Goal: Information Seeking & Learning: Learn about a topic

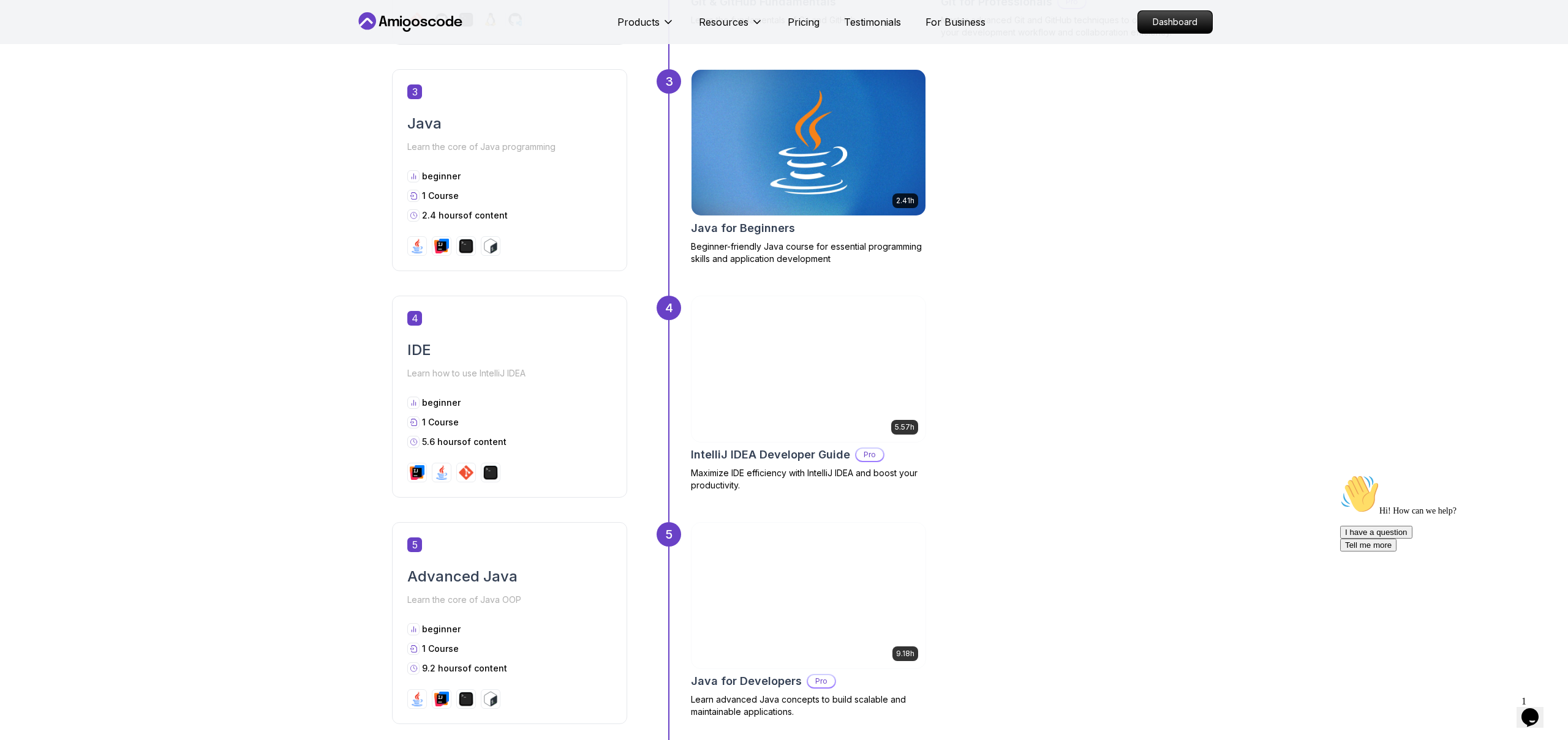
scroll to position [1240, 0]
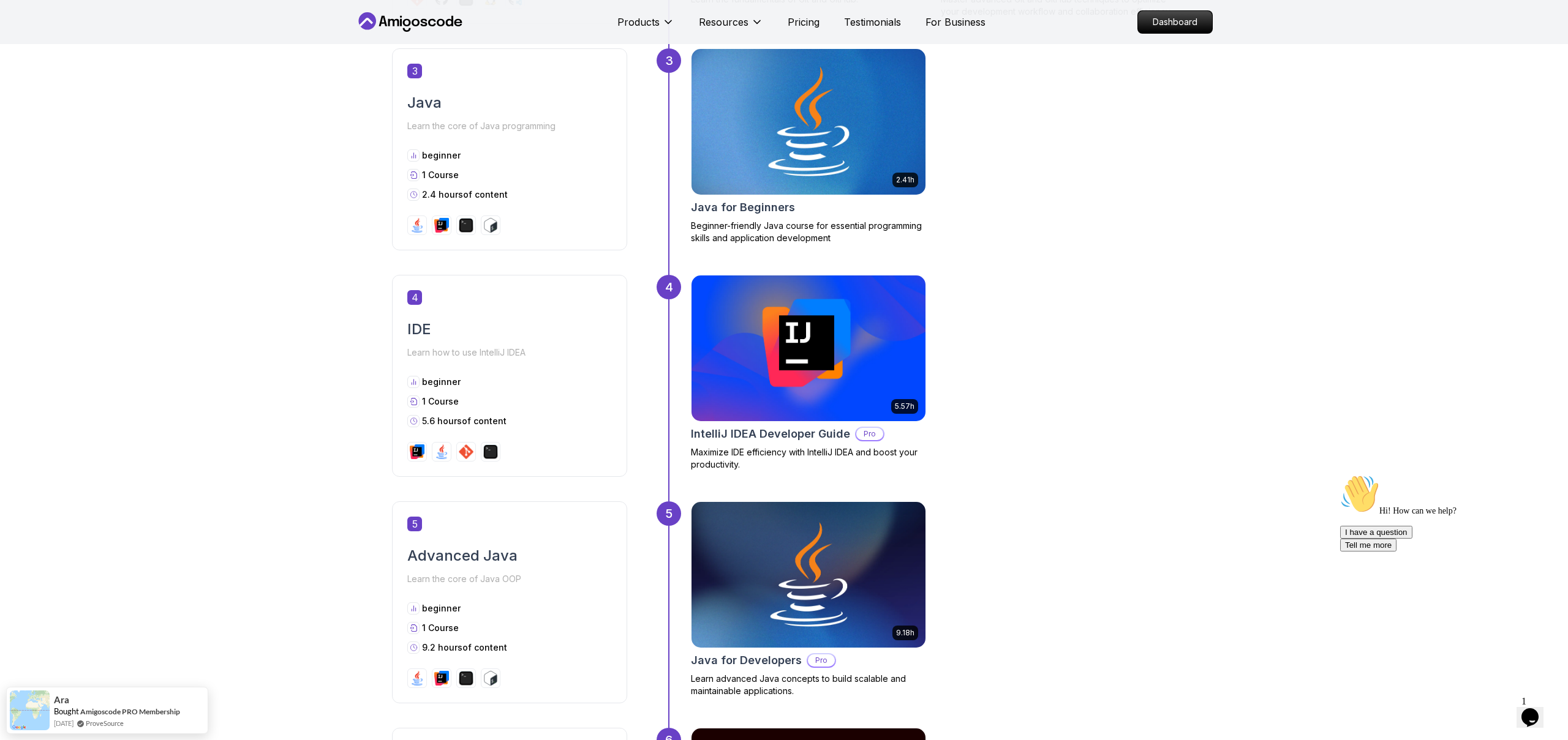
click at [751, 204] on h2 "Java for Beginners" at bounding box center [742, 207] width 104 height 17
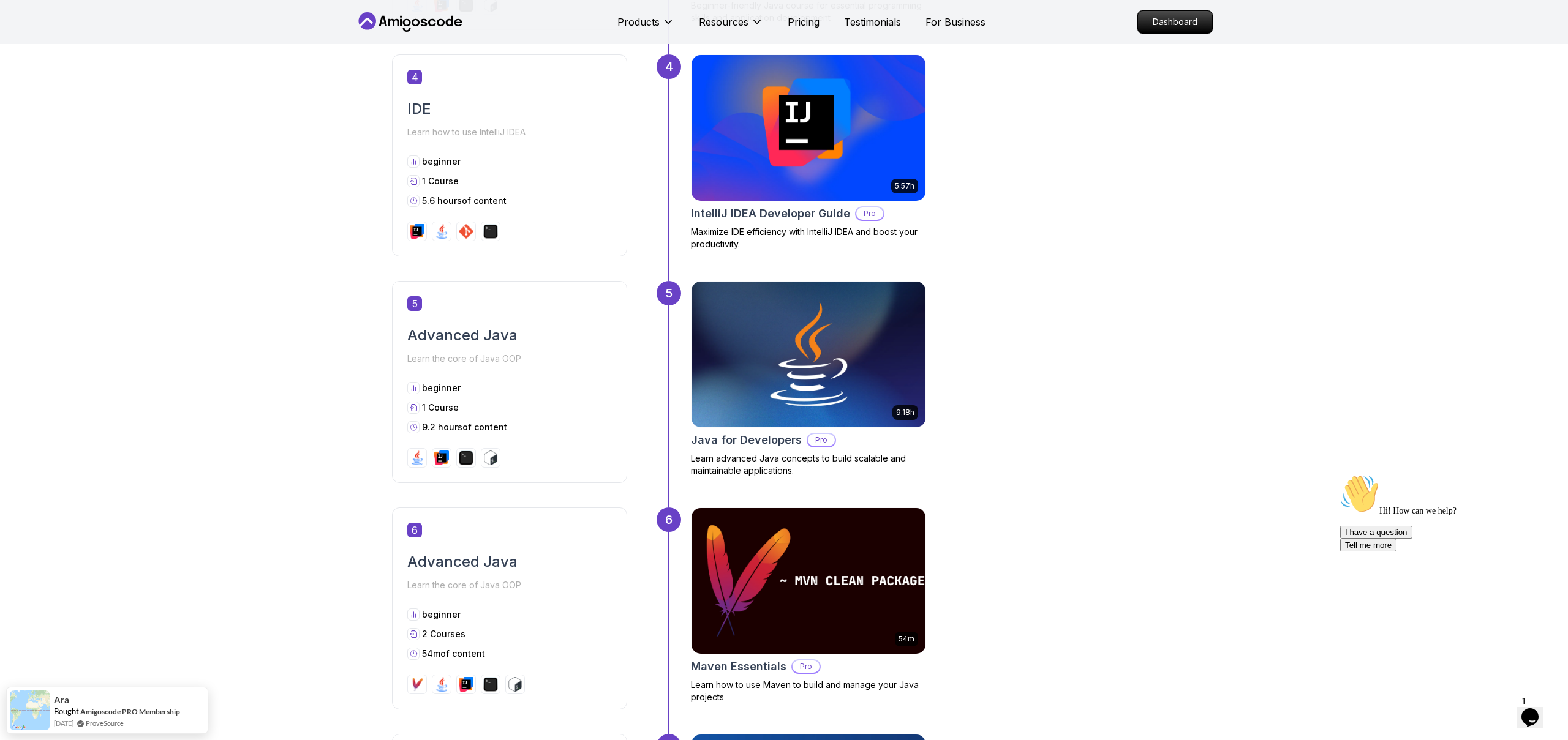
scroll to position [1462, 0]
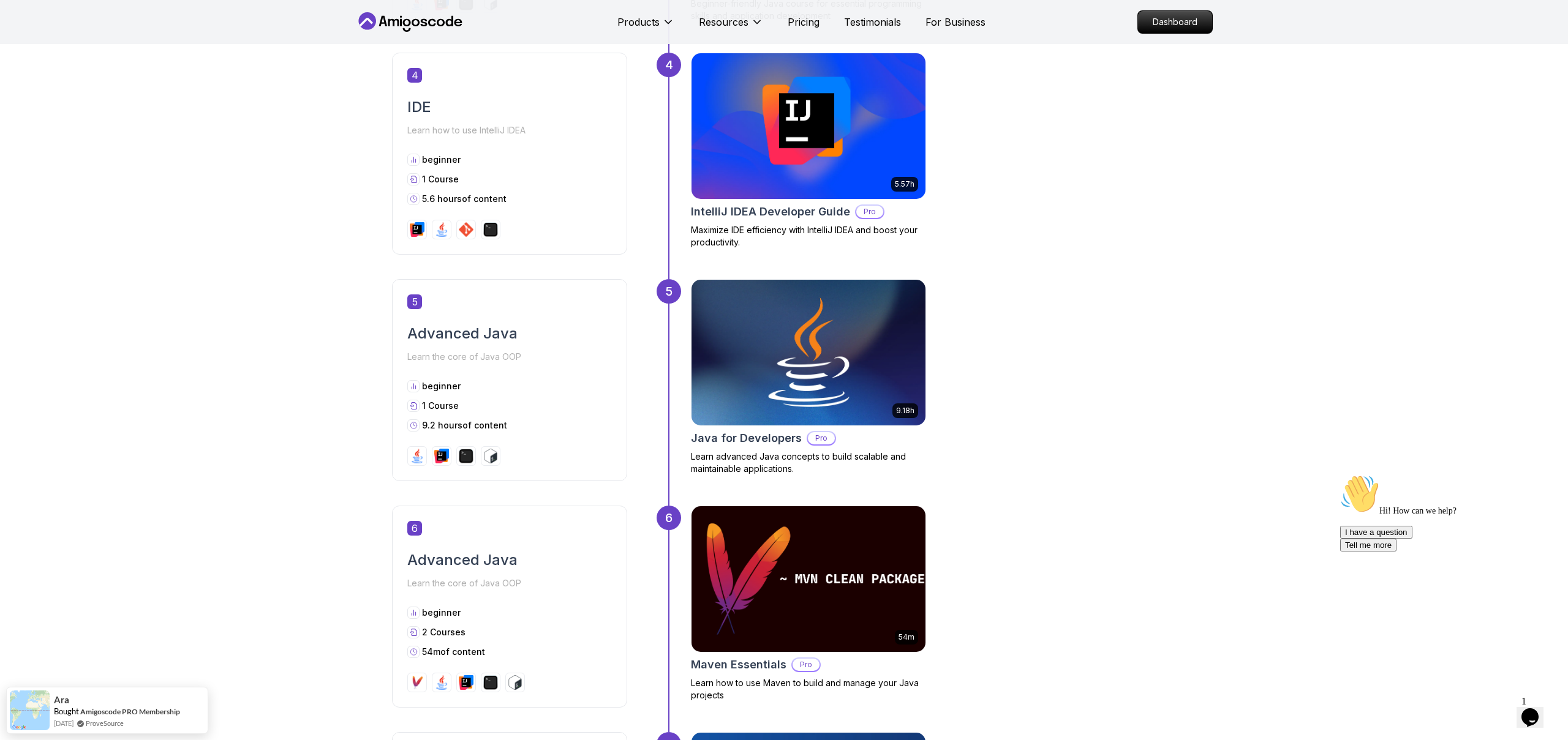
click at [753, 439] on h2 "Java for Developers" at bounding box center [746, 438] width 111 height 17
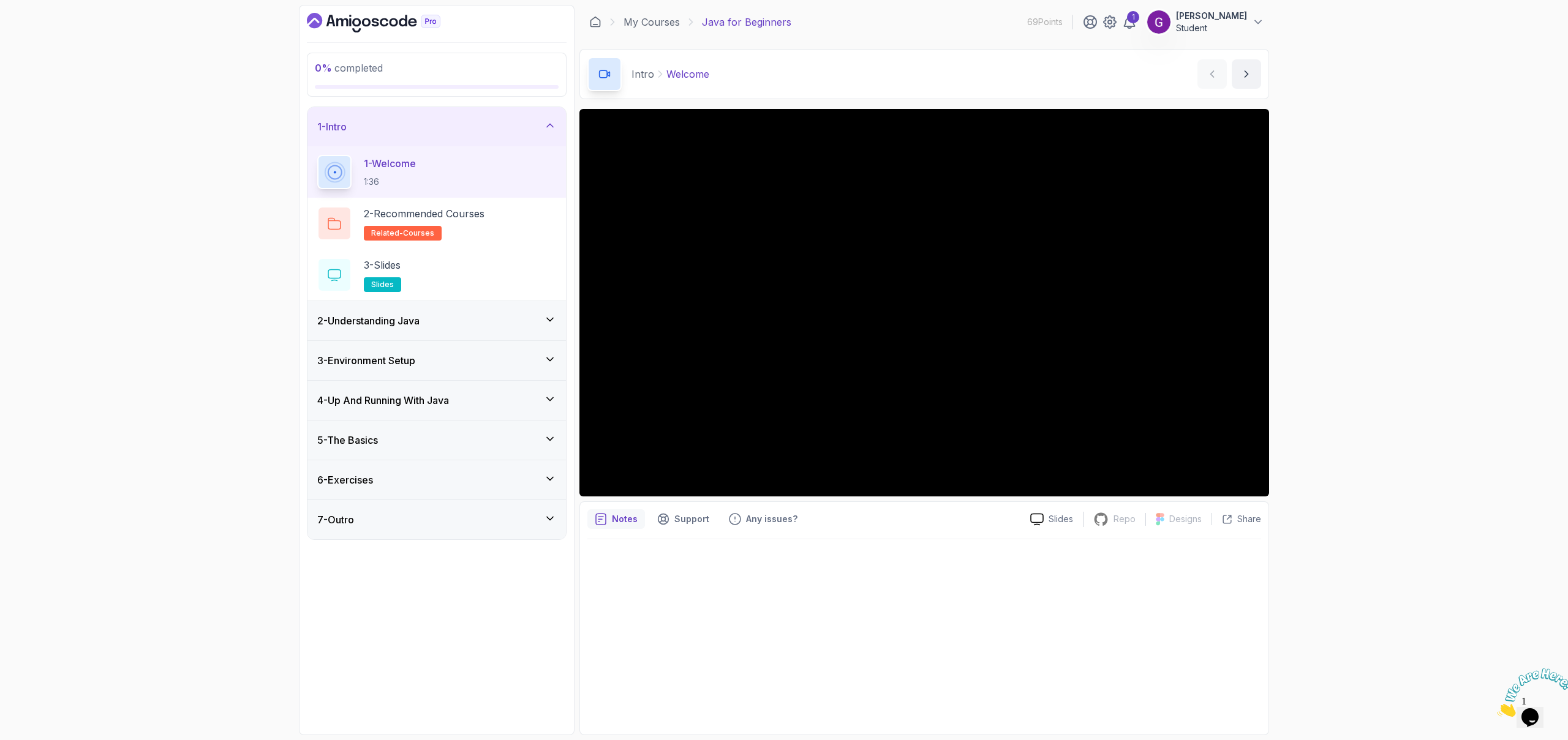
click at [456, 319] on div "2 - Understanding Java" at bounding box center [436, 321] width 239 height 15
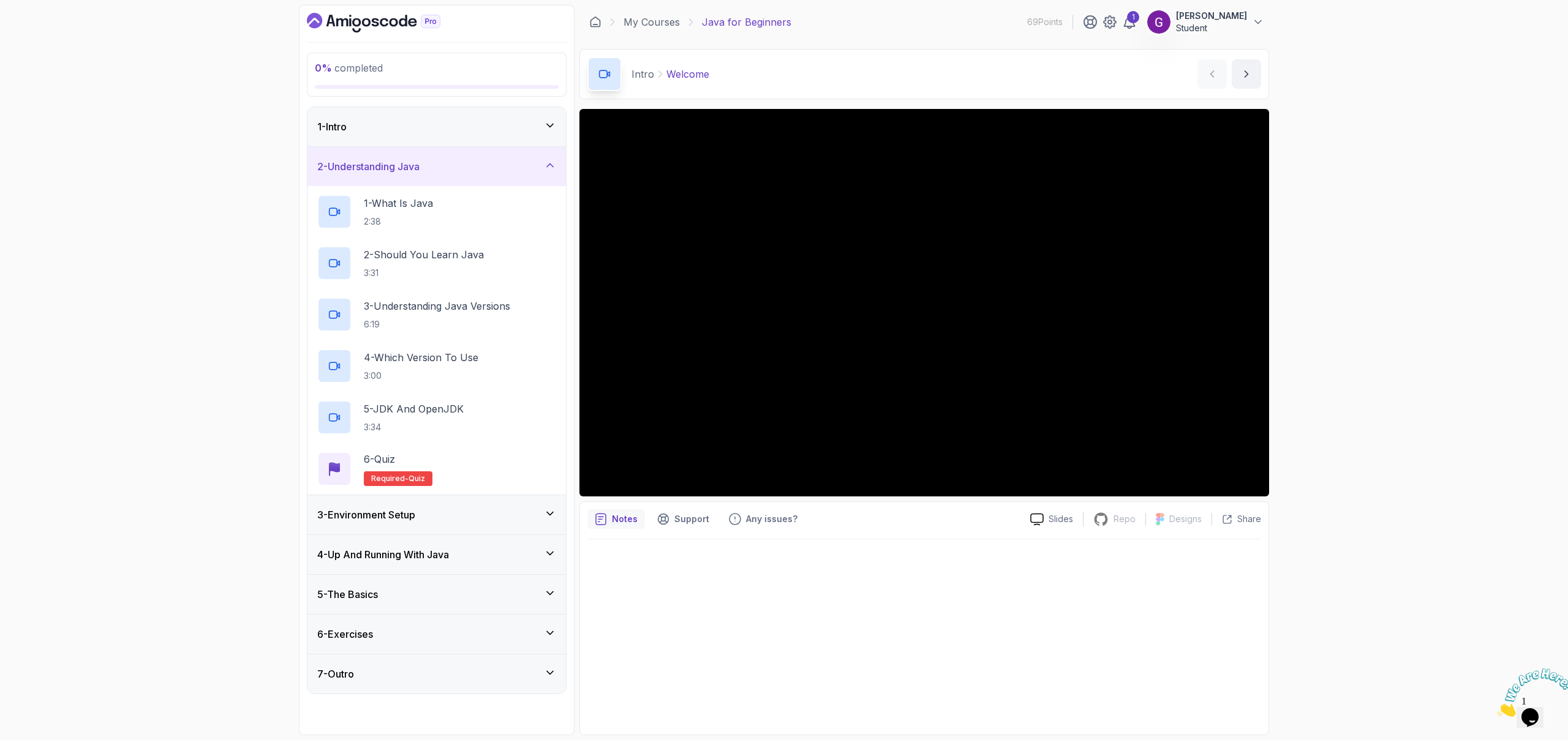
click at [461, 163] on div "2 - Understanding Java" at bounding box center [436, 167] width 239 height 15
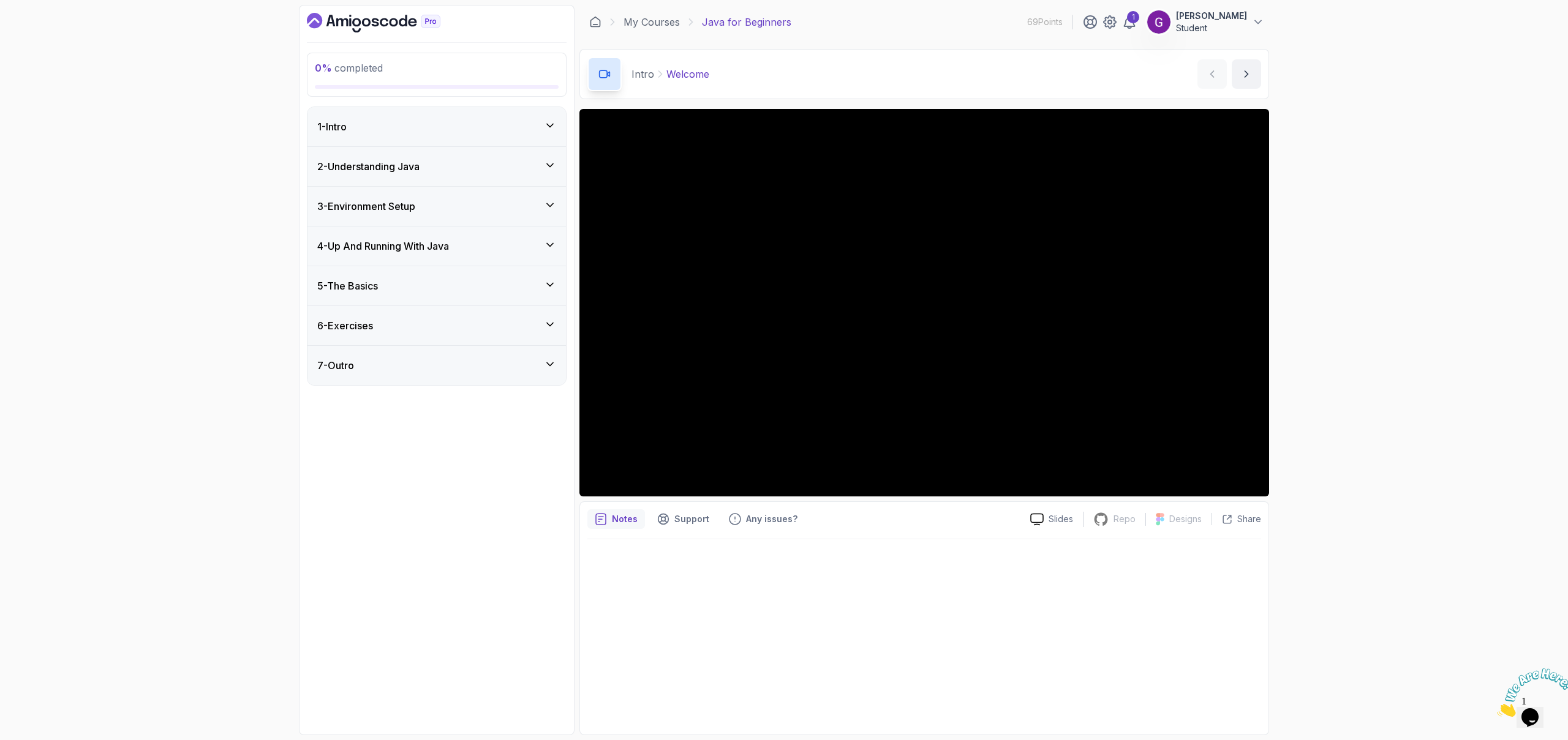
click at [447, 197] on div "3 - Environment Setup" at bounding box center [436, 206] width 259 height 39
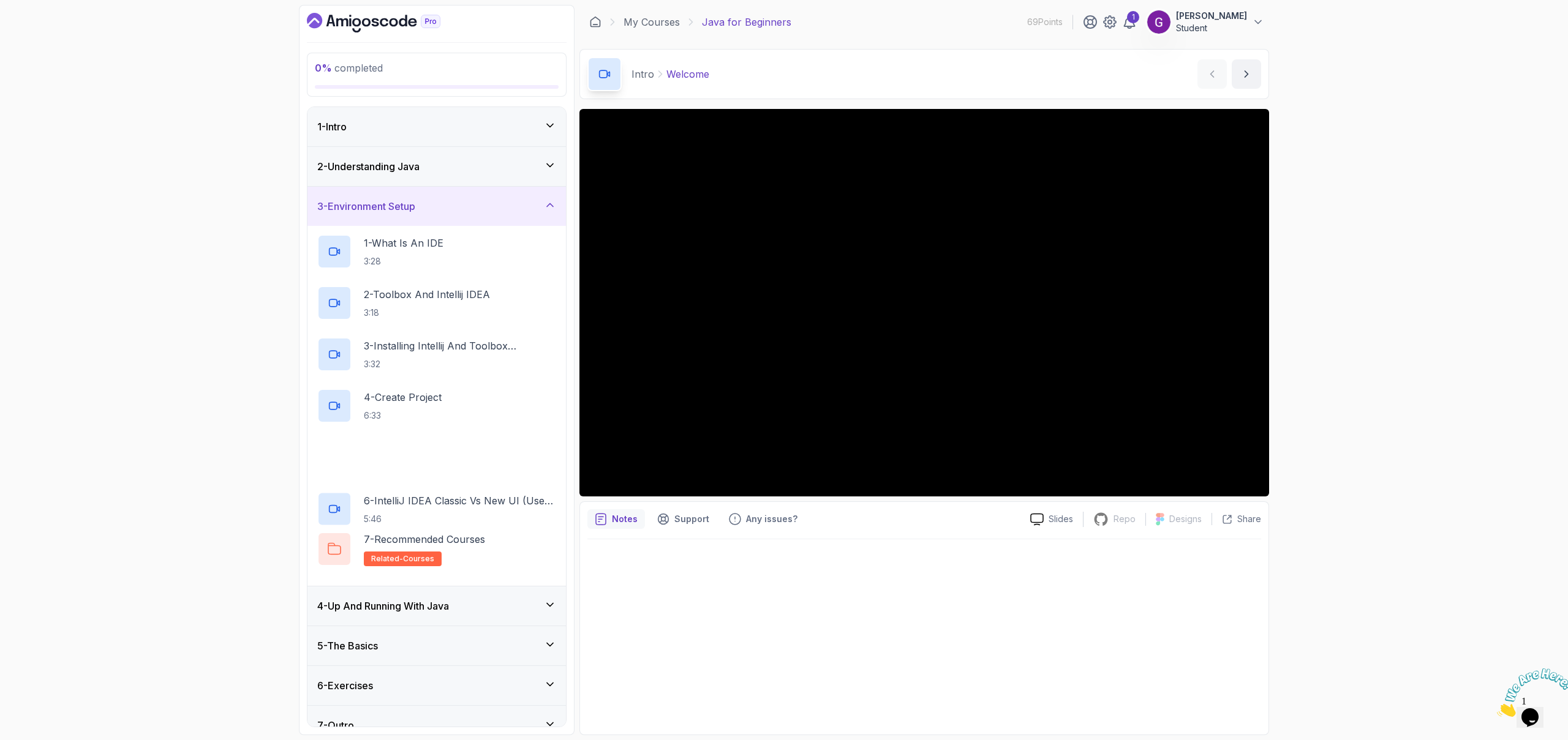
click at [447, 197] on div "3 - Environment Setup" at bounding box center [436, 206] width 259 height 39
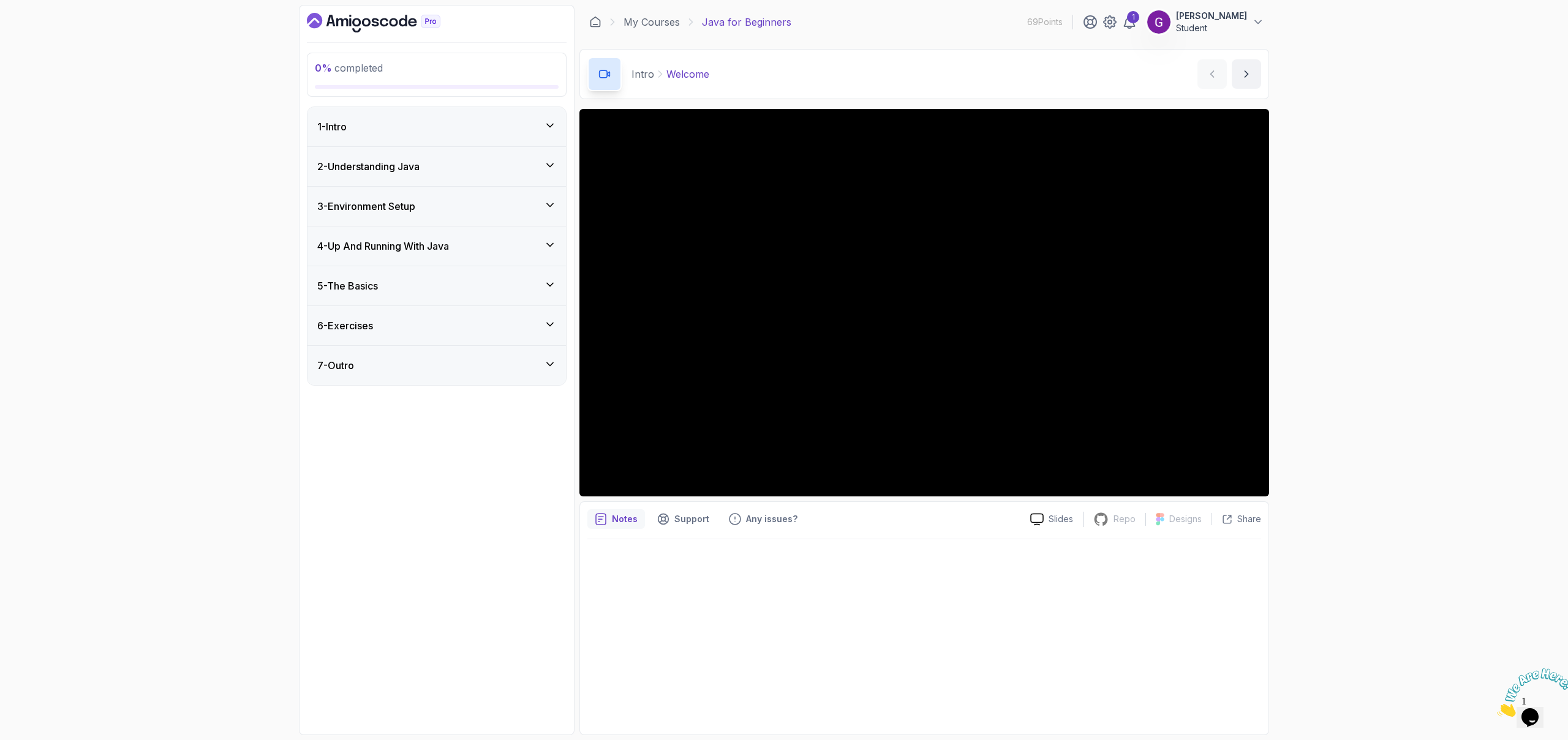
click at [426, 254] on div "4 - Up And Running With Java" at bounding box center [436, 245] width 259 height 39
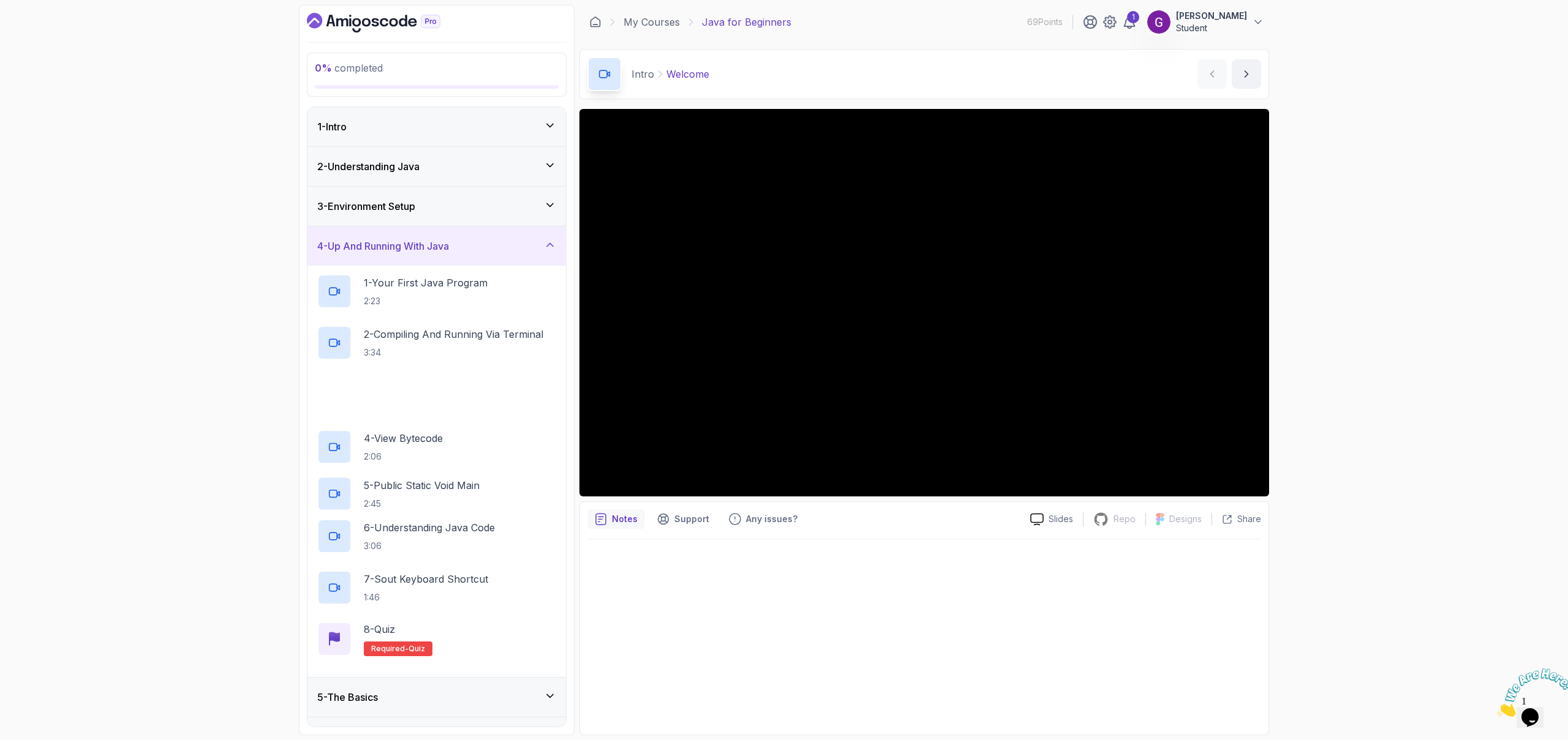
click at [426, 254] on div "4 - Up And Running With Java" at bounding box center [436, 245] width 259 height 39
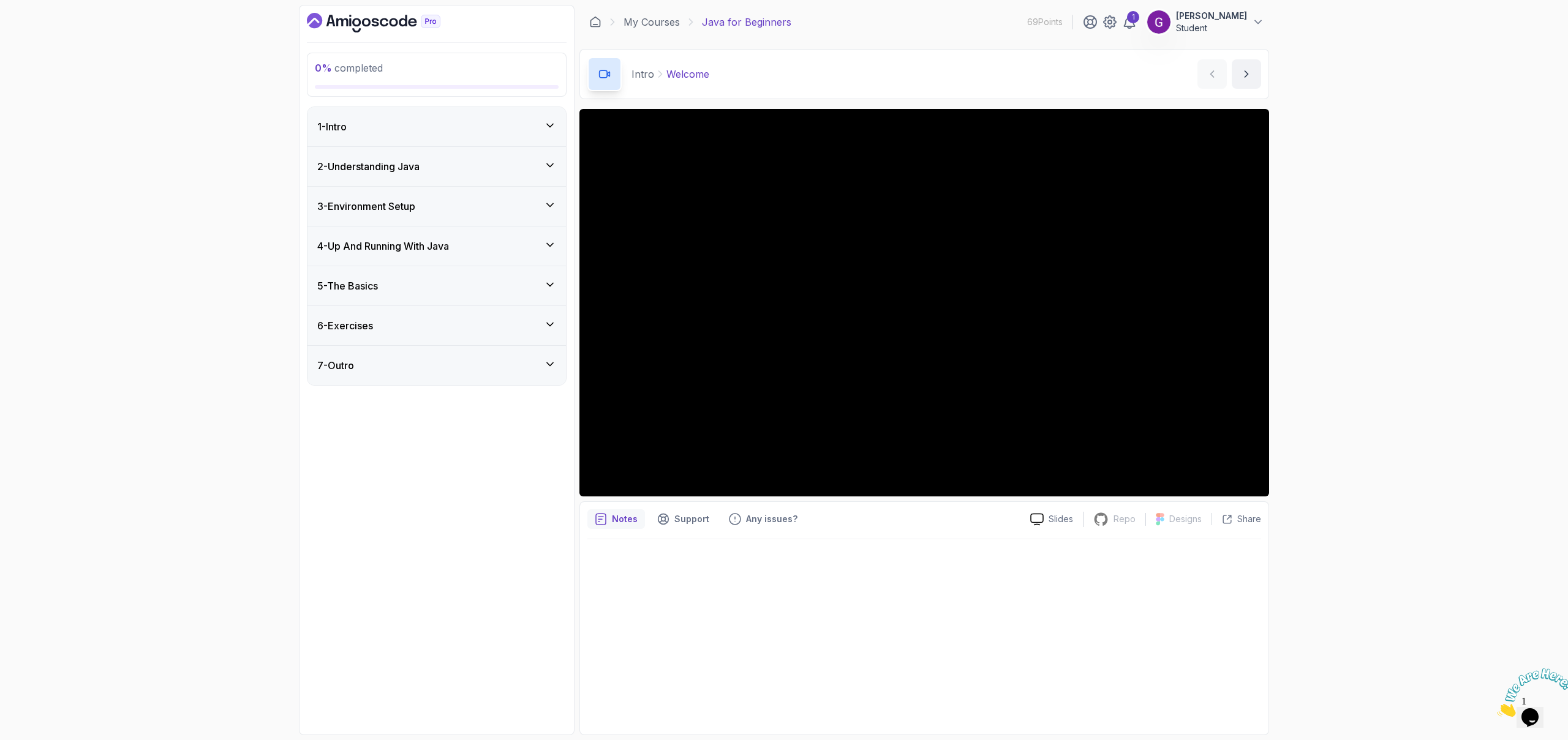
click at [411, 293] on div "5 - The Basics" at bounding box center [436, 286] width 239 height 15
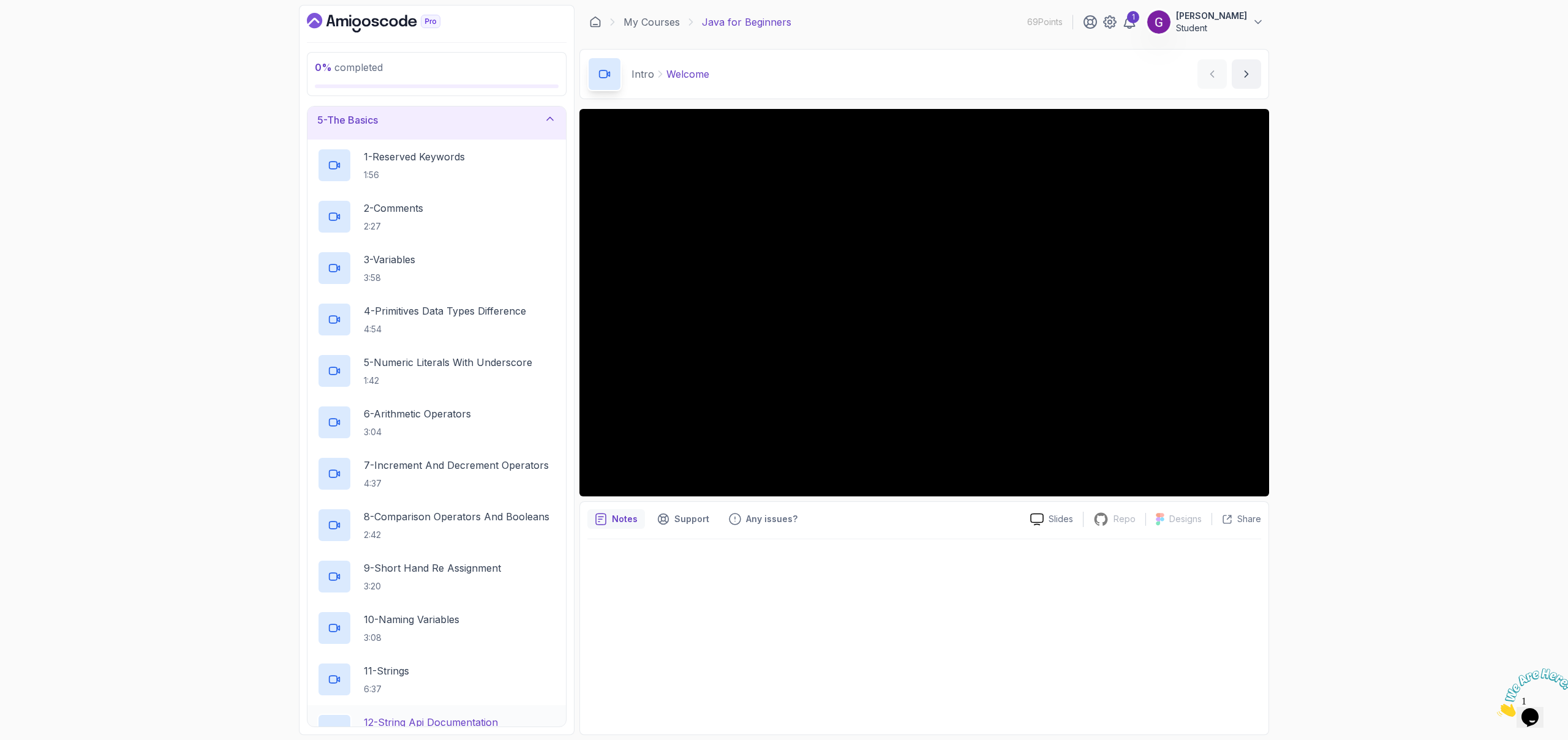
scroll to position [12, 0]
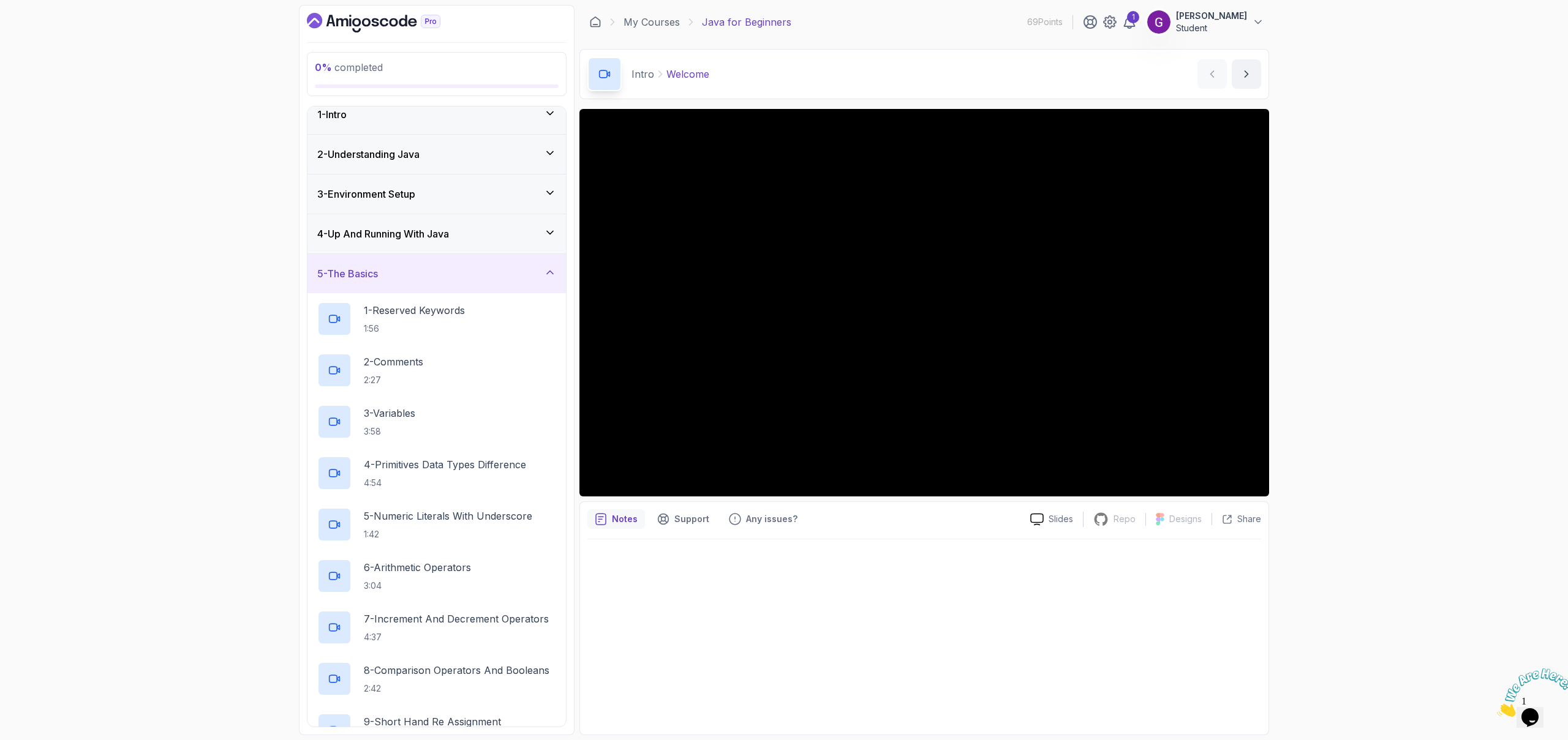
click at [458, 270] on div "5 - The Basics" at bounding box center [436, 273] width 239 height 15
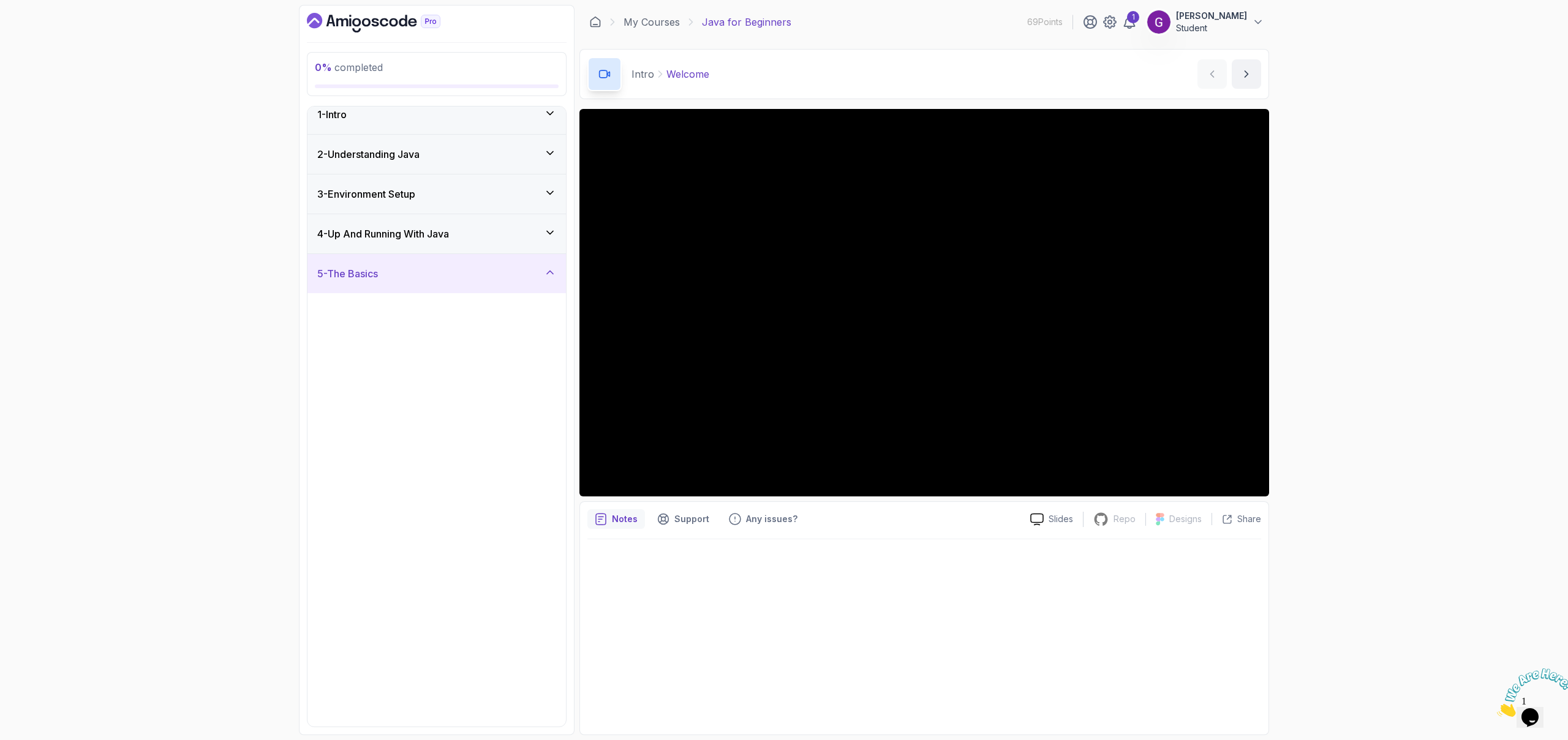
scroll to position [0, 0]
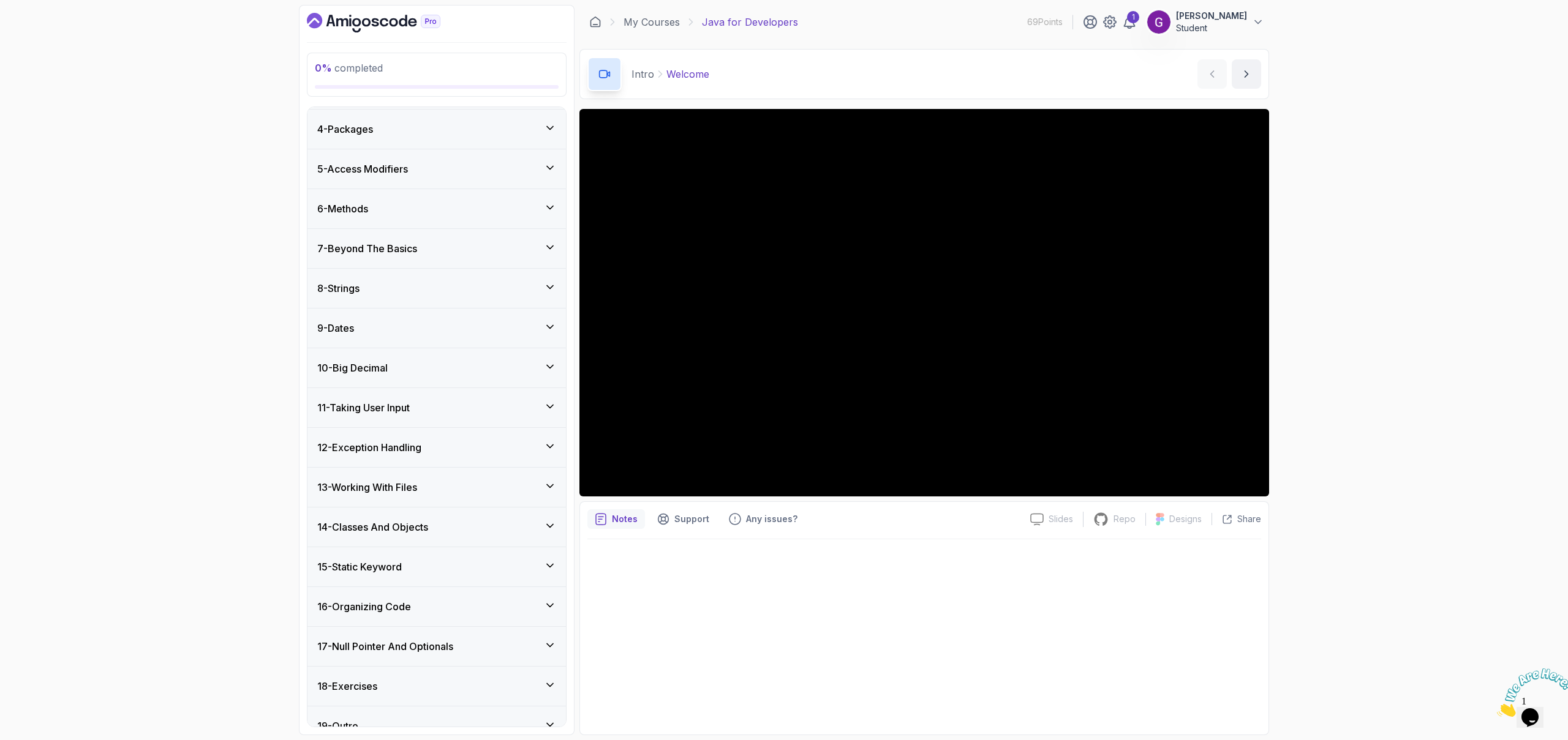
scroll to position [239, 0]
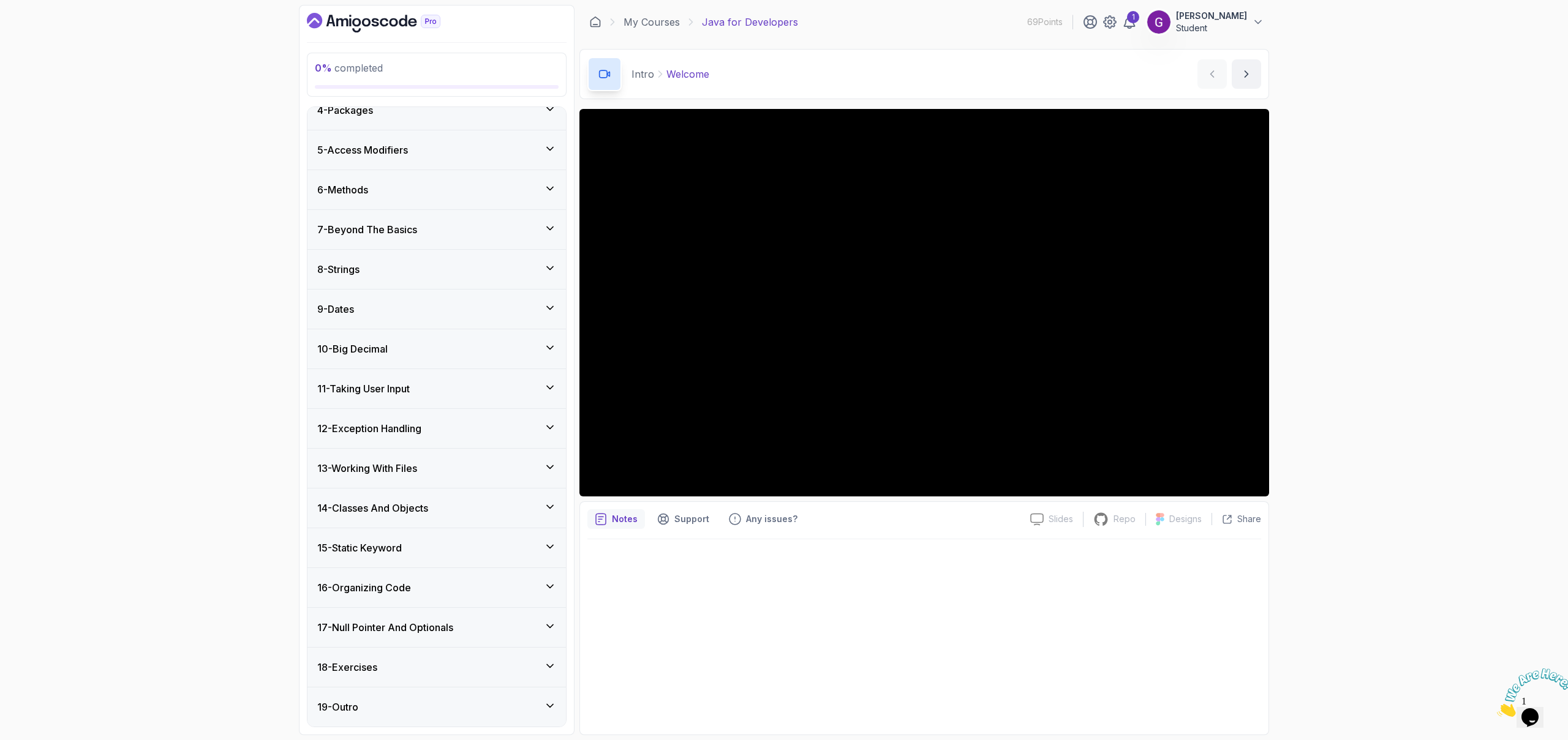
click at [447, 495] on div "14 - Classes And Objects" at bounding box center [436, 508] width 259 height 39
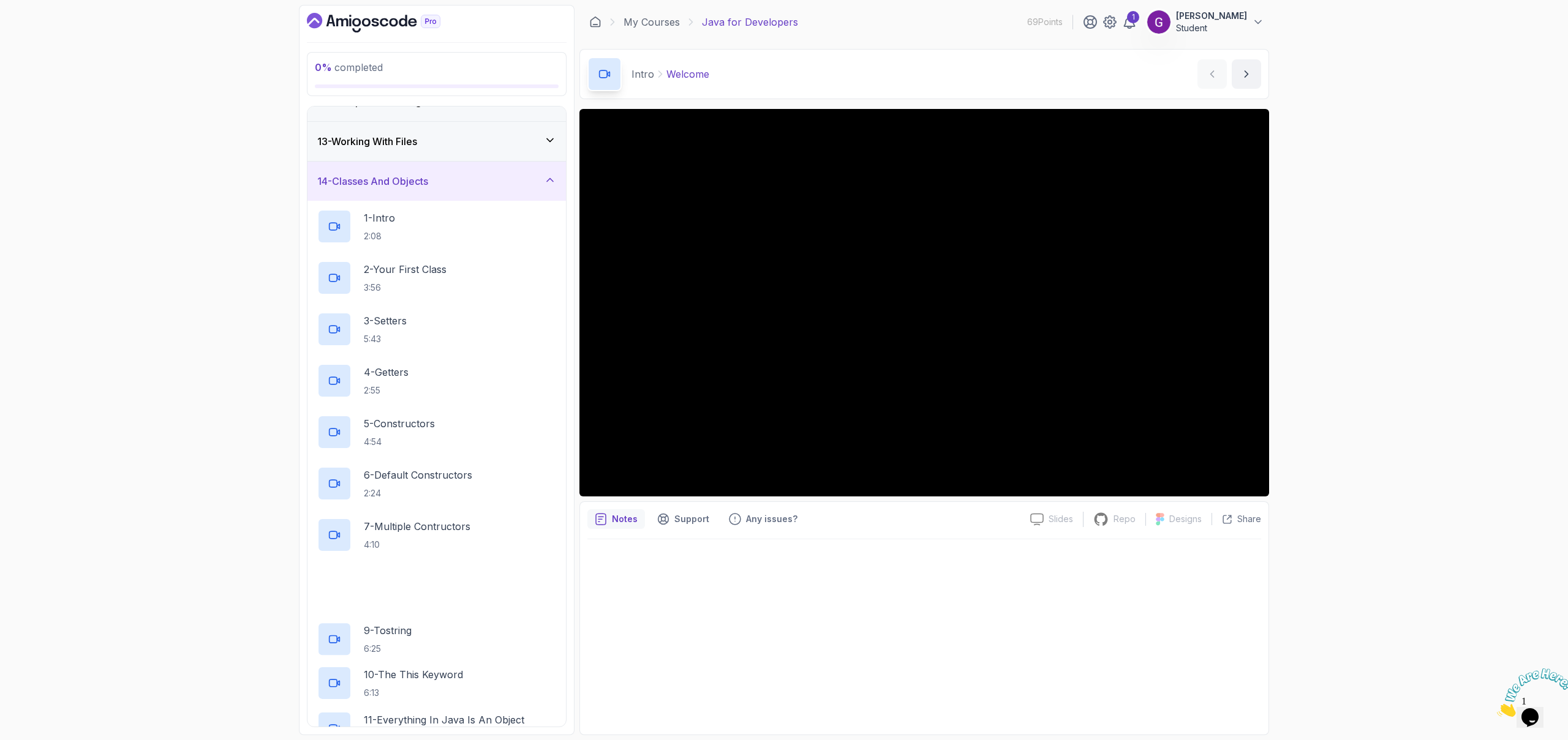
scroll to position [476, 0]
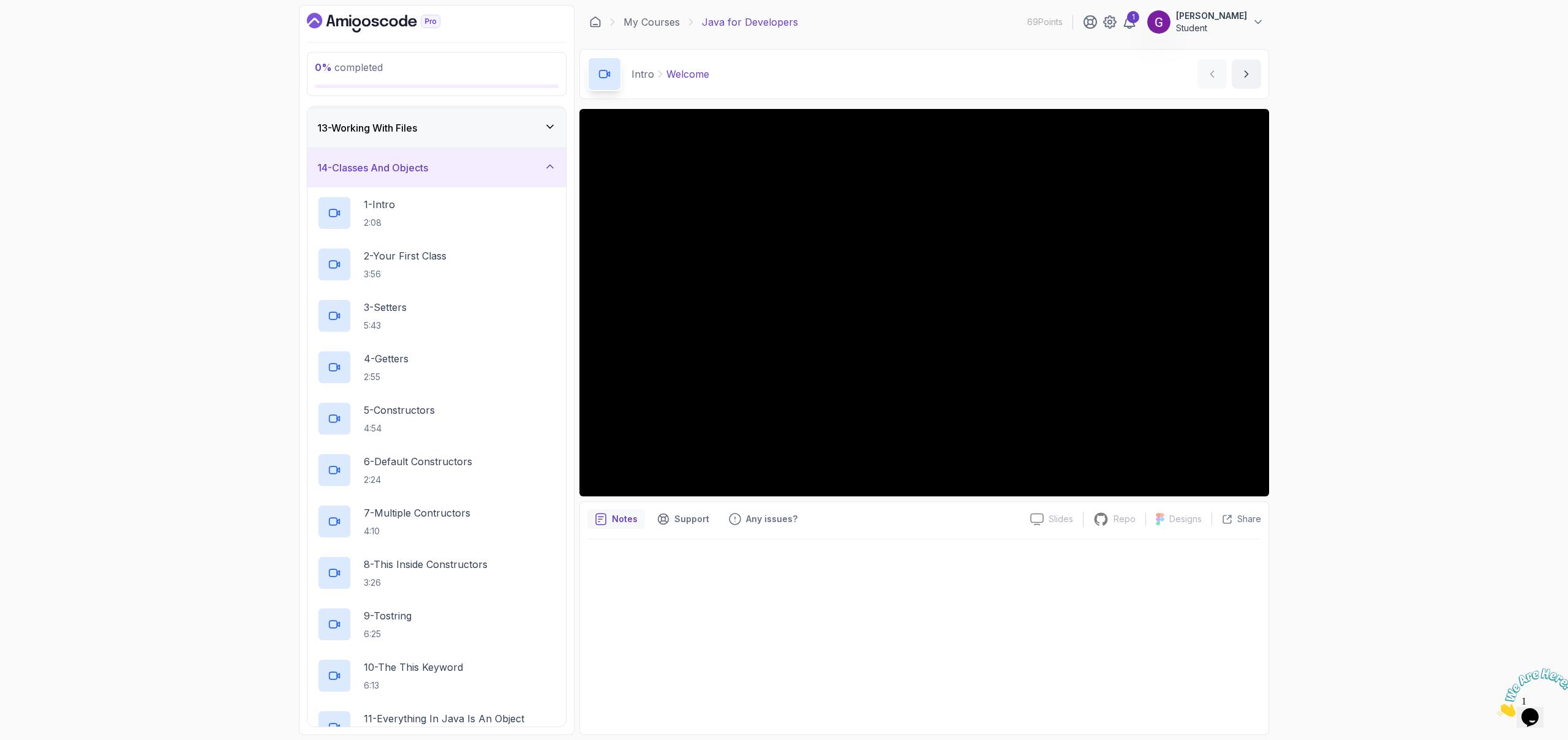
click at [425, 165] on h3 "14 - Classes And Objects" at bounding box center [372, 168] width 111 height 15
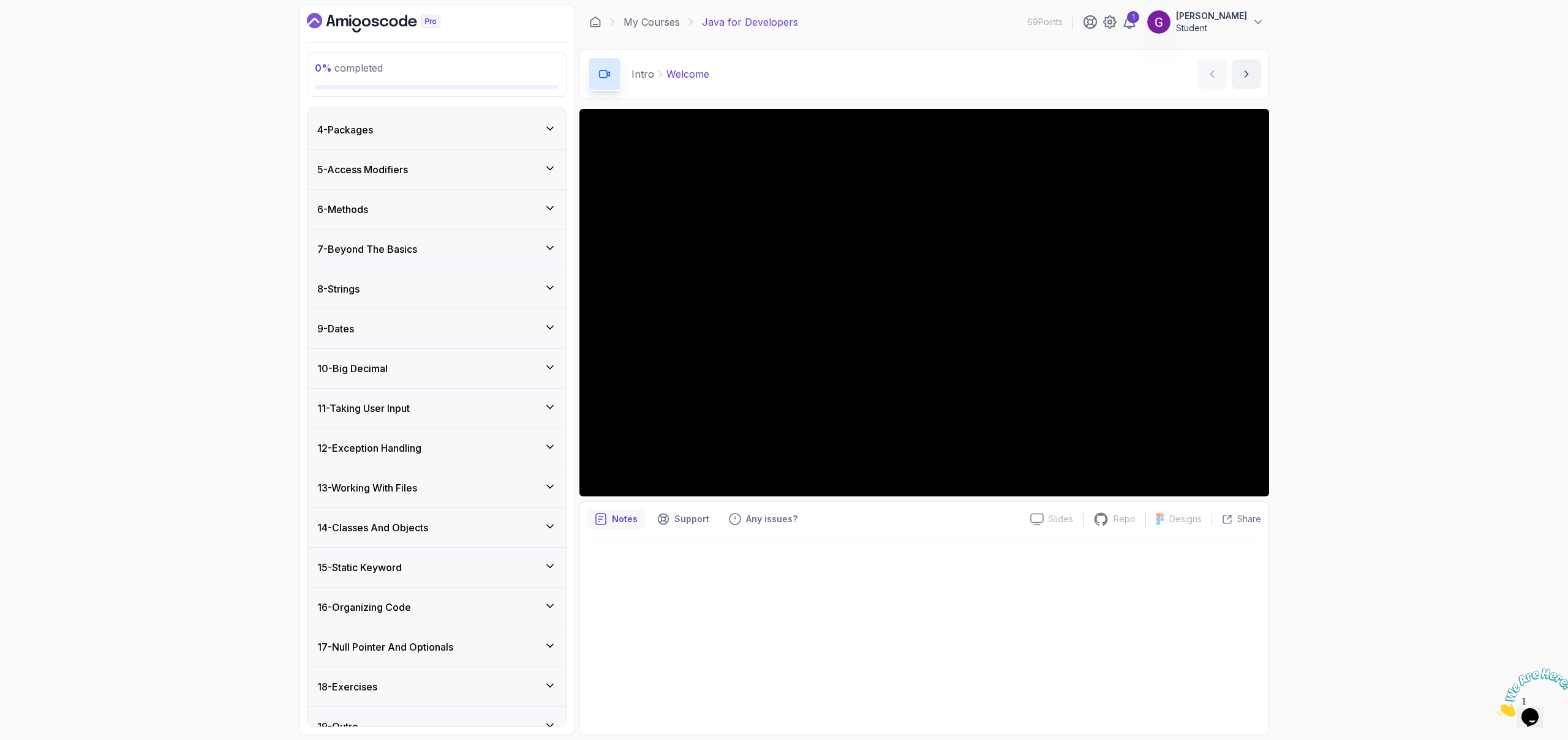
scroll to position [136, 0]
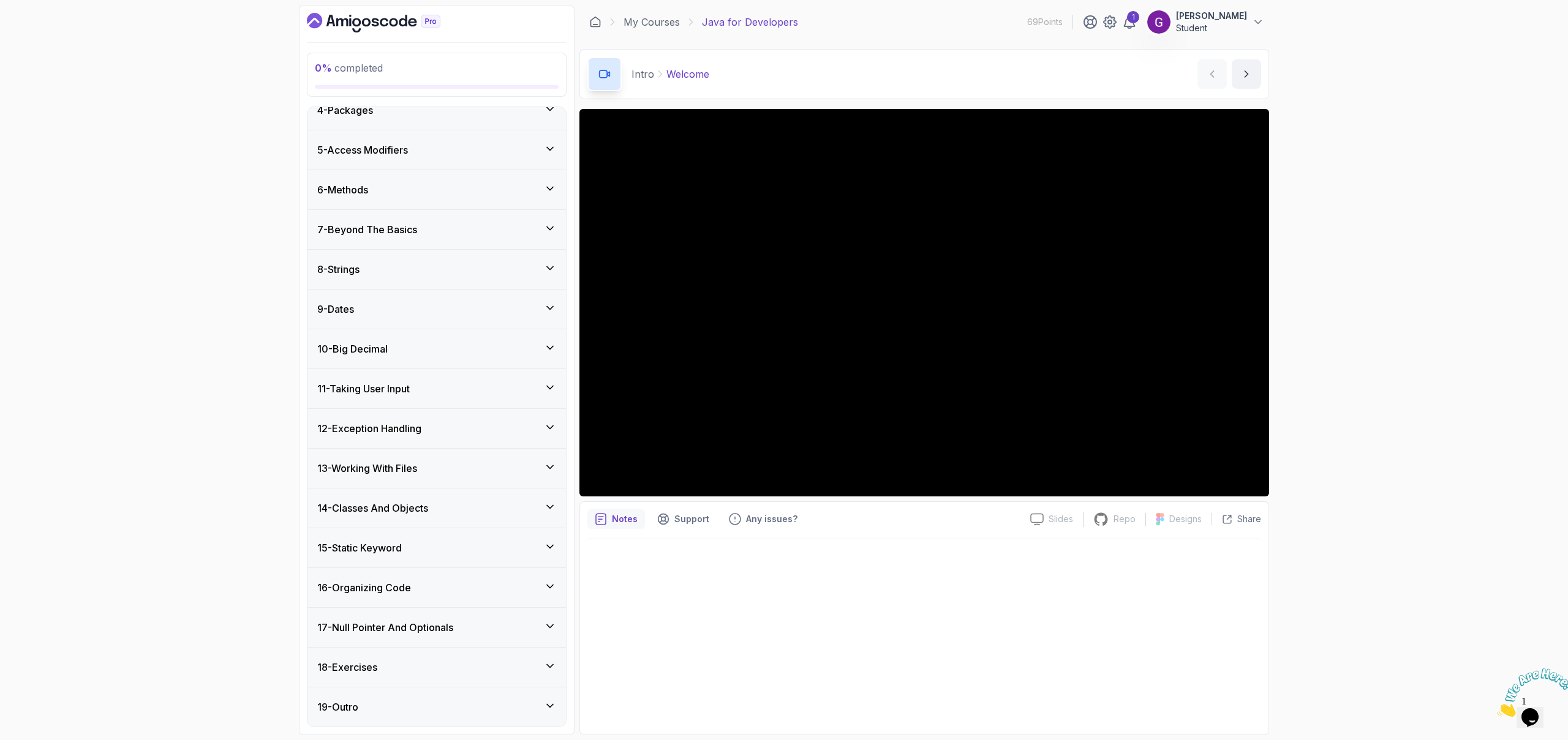
click at [403, 467] on h3 "13 - Working With Files" at bounding box center [366, 469] width 100 height 15
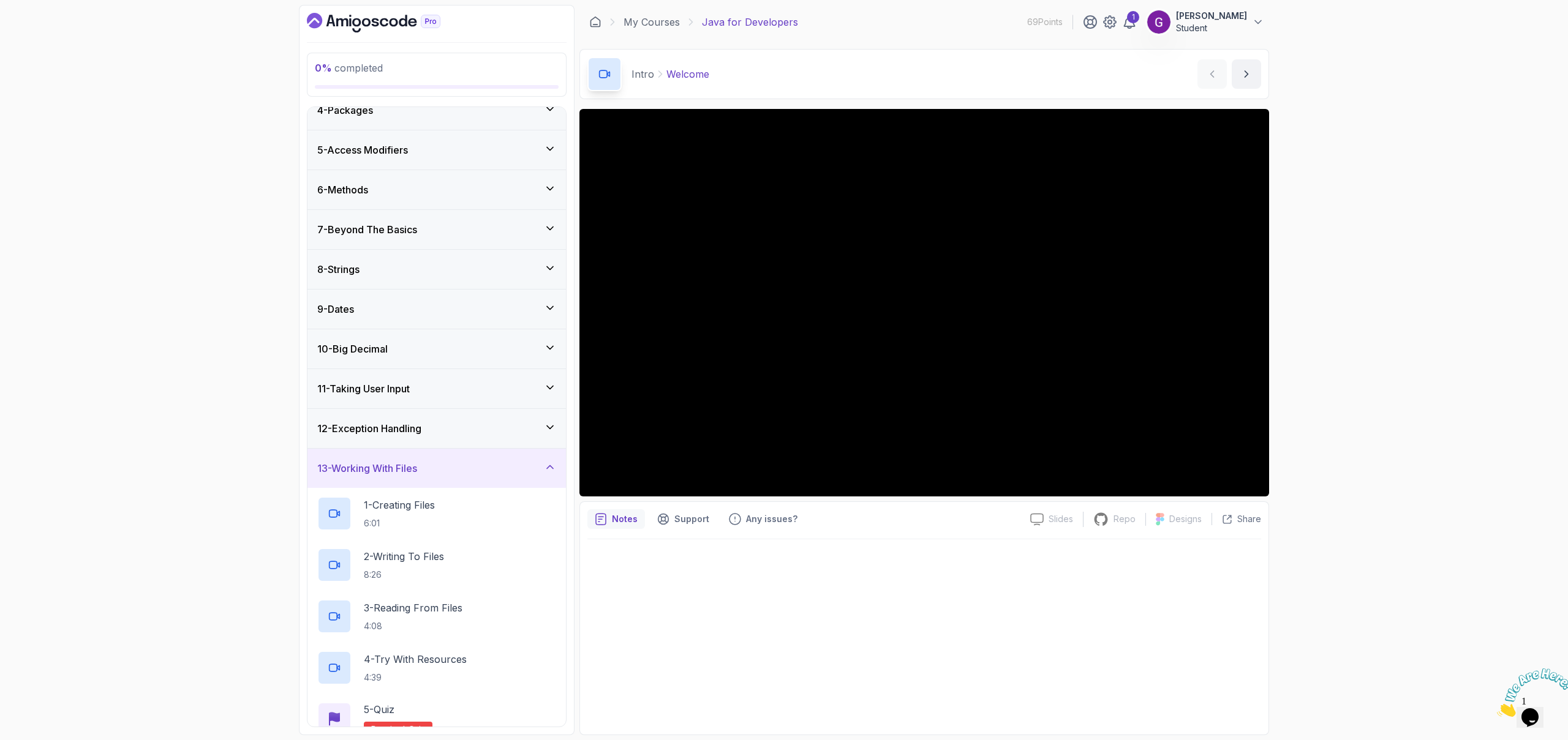
click at [404, 467] on h3 "13 - Working With Files" at bounding box center [366, 469] width 100 height 15
